Goal: Information Seeking & Learning: Find specific fact

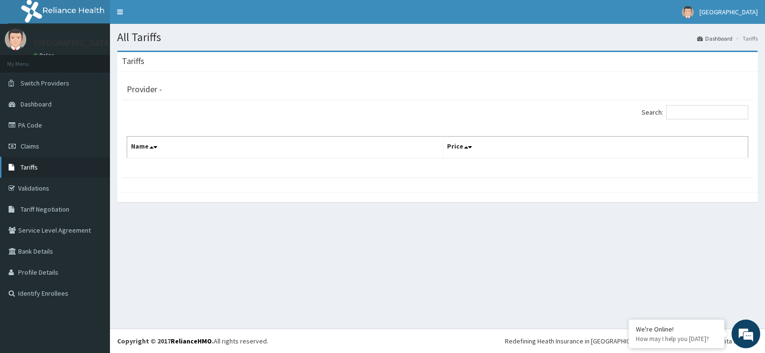
click at [49, 167] on link "Tariffs" at bounding box center [55, 167] width 110 height 21
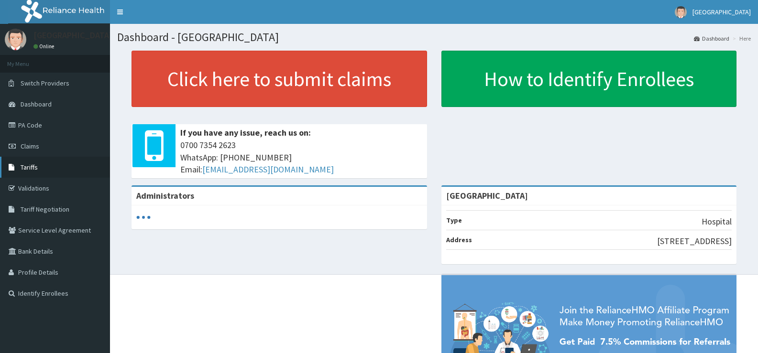
click at [48, 166] on link "Tariffs" at bounding box center [55, 167] width 110 height 21
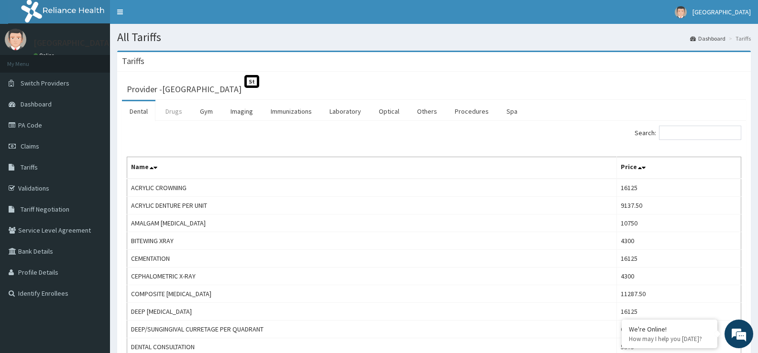
click at [171, 107] on link "Drugs" at bounding box center [174, 111] width 32 height 20
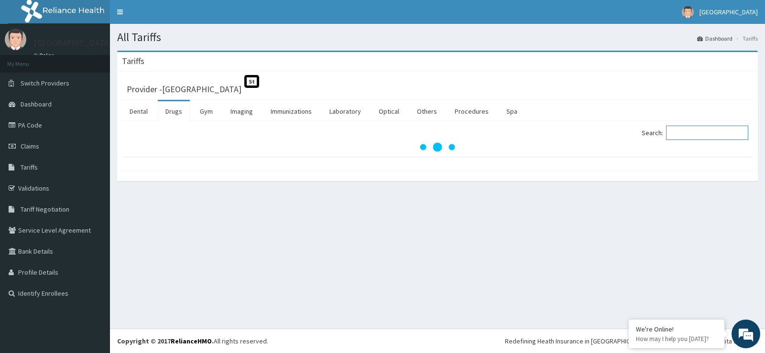
click at [687, 131] on input "Search:" at bounding box center [707, 133] width 82 height 14
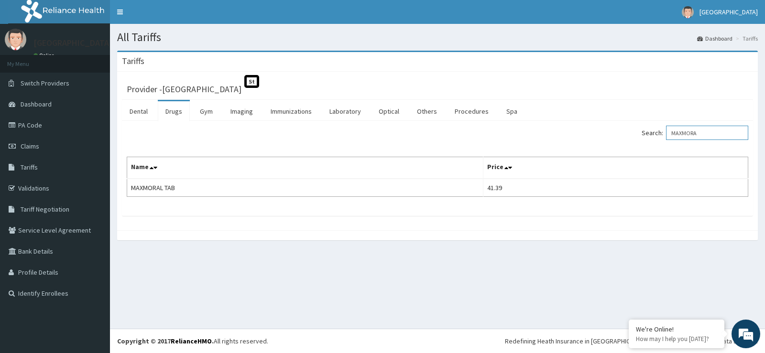
drag, startPoint x: 711, startPoint y: 130, endPoint x: 619, endPoint y: 148, distance: 93.6
click at [620, 148] on div "Search: MAXMORA Name Price MAXMORAL TAB 41.39" at bounding box center [438, 161] width 622 height 71
type input "C"
type input "MAXMORA"
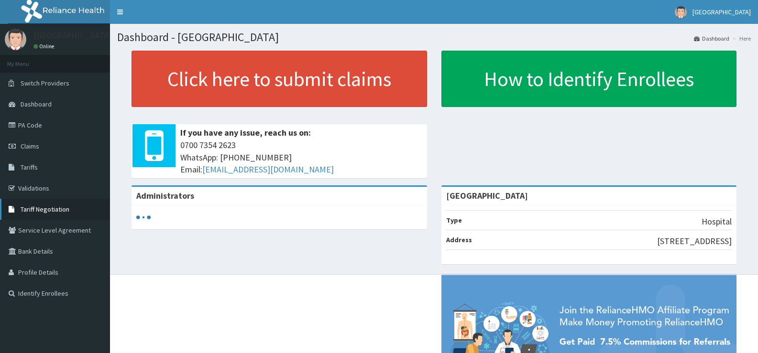
click at [51, 211] on span "Tariff Negotiation" at bounding box center [45, 209] width 49 height 9
